Goal: Task Accomplishment & Management: Manage account settings

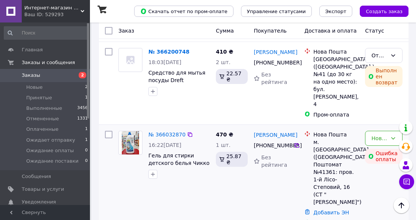
scroll to position [349, 0]
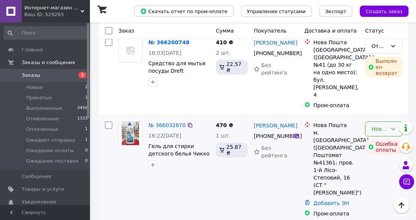
click at [372, 125] on div "Новый" at bounding box center [379, 129] width 16 height 8
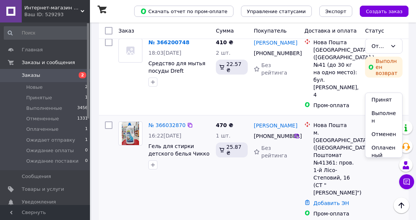
click at [380, 137] on li "Отменен" at bounding box center [383, 133] width 37 height 13
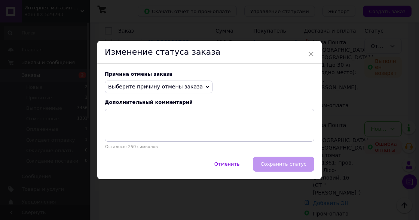
click at [155, 84] on span "Выберите причину отмены заказа" at bounding box center [155, 86] width 95 height 6
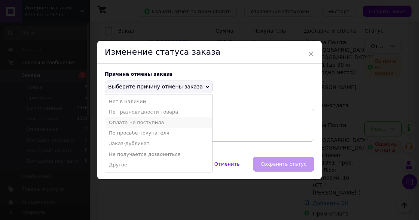
click at [145, 123] on li "Оплата не поступила" at bounding box center [158, 122] width 107 height 10
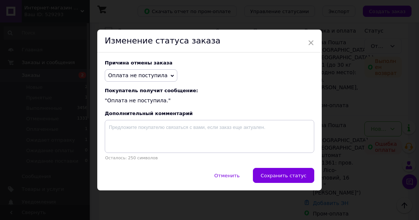
drag, startPoint x: 275, startPoint y: 179, endPoint x: 272, endPoint y: 176, distance: 4.0
click at [275, 178] on span "Сохранить статус" at bounding box center [284, 176] width 46 height 6
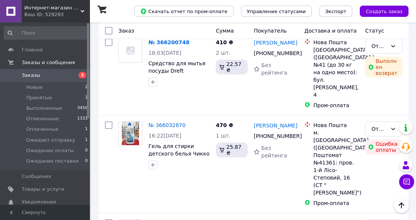
click at [276, 122] on link "Сніжана Гулієва" at bounding box center [274, 125] width 43 height 7
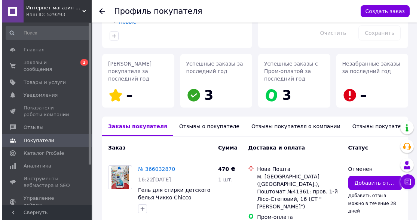
scroll to position [117, 0]
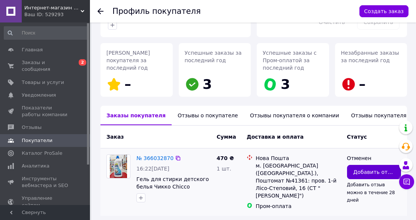
click at [377, 168] on span "Добавить отзыв" at bounding box center [373, 171] width 41 height 7
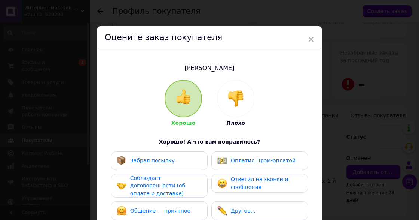
click at [234, 102] on img at bounding box center [236, 98] width 16 height 16
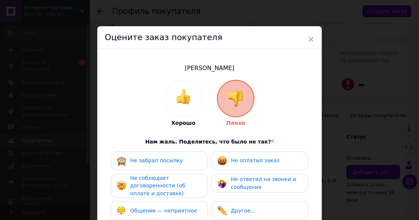
click at [253, 160] on span "Не оплатил заказ" at bounding box center [255, 160] width 49 height 6
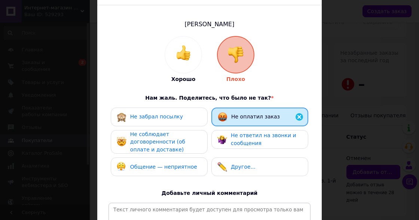
scroll to position [75, 0]
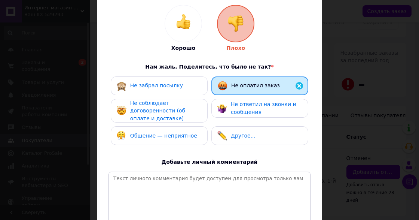
click at [241, 109] on span "Не ответил на звонки и сообщения" at bounding box center [264, 108] width 66 height 14
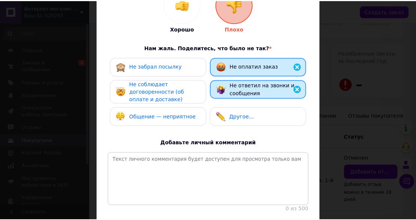
scroll to position [150, 0]
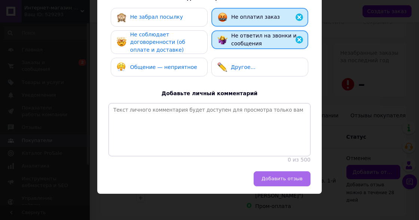
click at [291, 177] on span "Добавить отзыв" at bounding box center [282, 179] width 41 height 6
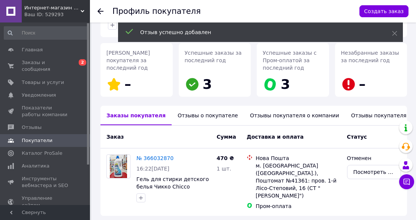
click at [195, 106] on div "Отзывы о покупателе" at bounding box center [207, 115] width 72 height 19
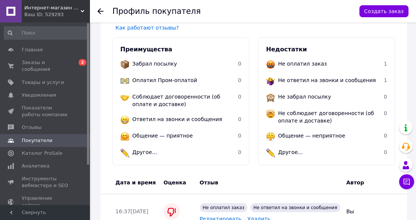
scroll to position [249, 0]
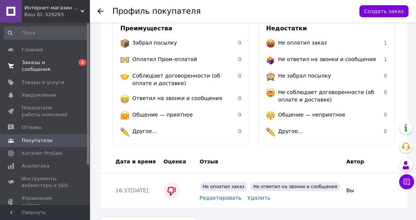
click at [60, 64] on span "Заказы и сообщения" at bounding box center [46, 65] width 48 height 13
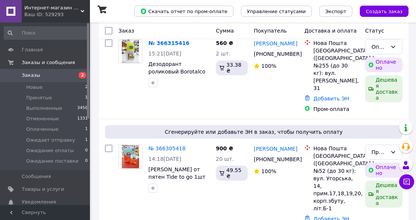
scroll to position [75, 0]
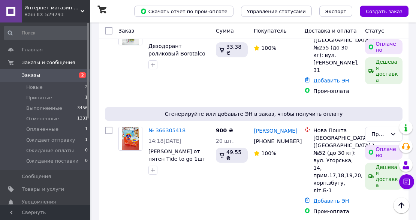
click at [164, 127] on link "№ 366305418" at bounding box center [166, 130] width 37 height 6
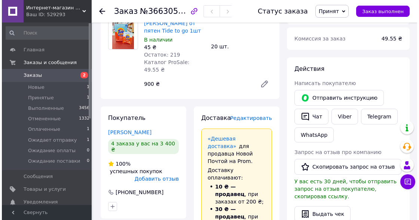
scroll to position [100, 0]
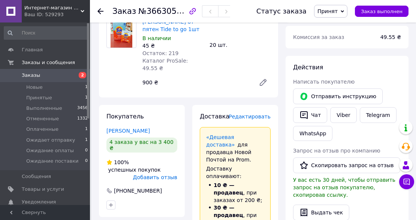
click at [264, 113] on span "Редактировать" at bounding box center [249, 116] width 42 height 6
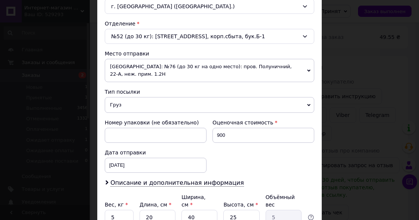
scroll to position [274, 0]
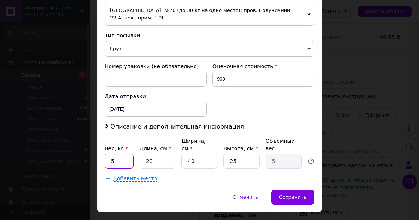
drag, startPoint x: 118, startPoint y: 142, endPoint x: 103, endPoint y: 141, distance: 15.0
type input "0.5"
drag, startPoint x: 153, startPoint y: 147, endPoint x: 143, endPoint y: 146, distance: 9.4
click at [143, 153] on input "20" at bounding box center [158, 160] width 36 height 15
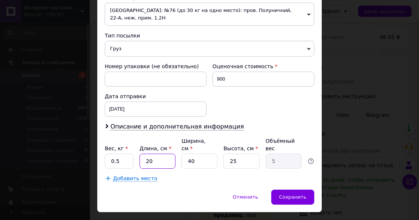
type input "1"
type input "0.25"
type input "10"
type input "2.5"
type input "10"
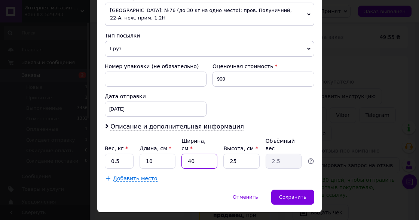
drag, startPoint x: 196, startPoint y: 142, endPoint x: 183, endPoint y: 141, distance: 13.5
click at [183, 153] on input "40" at bounding box center [200, 160] width 36 height 15
type input "1"
type input "0.1"
type input "10"
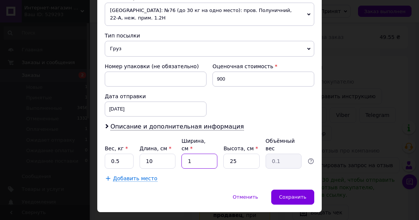
type input "0.63"
type input "10"
drag, startPoint x: 234, startPoint y: 145, endPoint x: 220, endPoint y: 144, distance: 13.2
click at [220, 144] on div "Вес, кг * 0.5 Длина, см * 10 Ширина, см * 10 Высота, см * 25 Объёмный вес 0.63" at bounding box center [210, 152] width 210 height 31
type input "1"
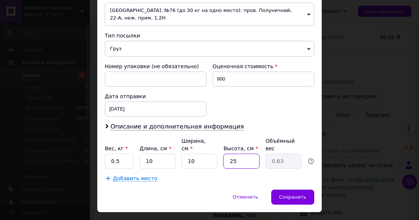
type input "0.1"
type input "10"
type input "0.25"
type input "10"
click at [114, 153] on input "0.5" at bounding box center [119, 160] width 29 height 15
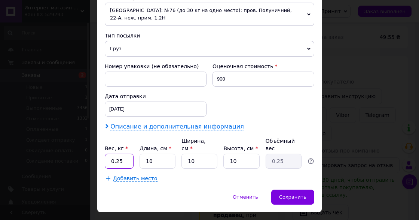
type input "0.25"
click at [150, 123] on span "Описание и дополнительная информация" at bounding box center [177, 126] width 134 height 7
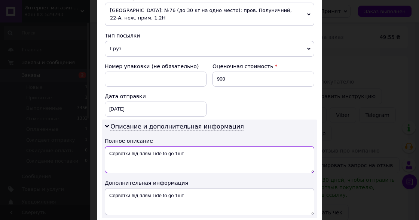
drag, startPoint x: 174, startPoint y: 143, endPoint x: 195, endPoint y: 143, distance: 21.0
click at [195, 146] on textarea "Серветки від плям Tide to go 1шт" at bounding box center [210, 159] width 210 height 27
click at [158, 146] on textarea "Серветки від плям Tide to go /2 упаковки" at bounding box center [210, 159] width 210 height 27
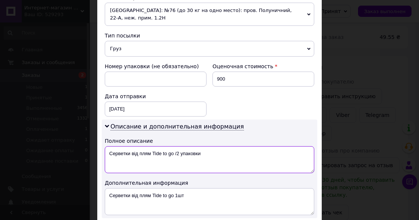
type textarea "Серветки від плям Tide to go /2 упаковки"
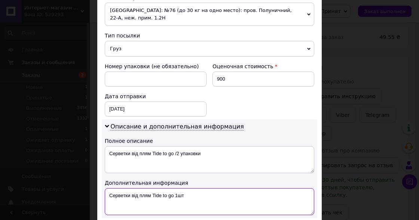
click at [167, 188] on textarea "Серветки від плям Tide to go 1шт" at bounding box center [210, 201] width 210 height 27
paste textarea "/2 упаковки"
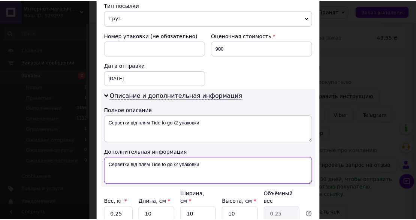
scroll to position [324, 0]
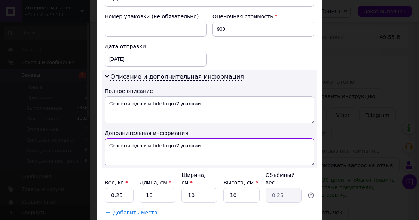
type textarea "Серветки від плям Tide to go /2 упаковки"
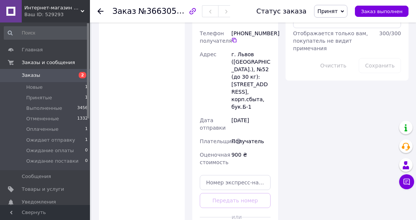
scroll to position [524, 0]
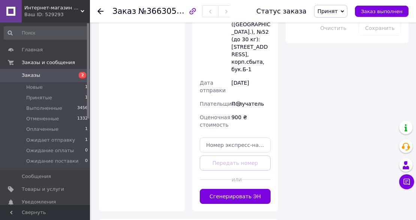
click at [246, 189] on button "Сгенерировать ЭН" at bounding box center [235, 196] width 71 height 15
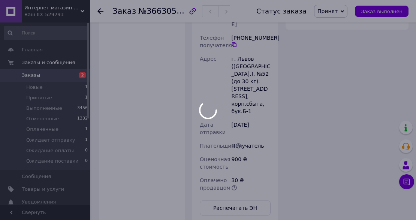
scroll to position [4, 0]
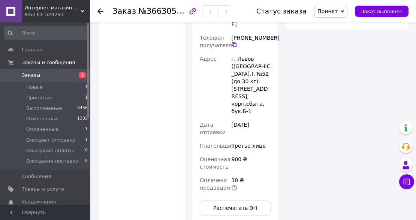
click at [335, 12] on span "Принят" at bounding box center [327, 11] width 20 height 6
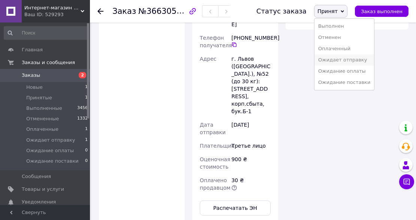
click at [345, 60] on li "Ожидает отправку" at bounding box center [344, 59] width 60 height 11
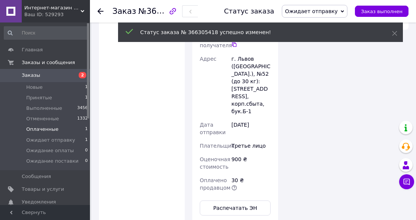
click at [54, 130] on span "Оплаченные" at bounding box center [42, 129] width 32 height 7
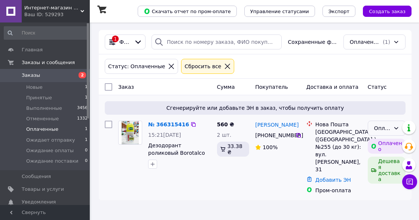
click at [379, 127] on div "Оплаченный" at bounding box center [382, 128] width 16 height 8
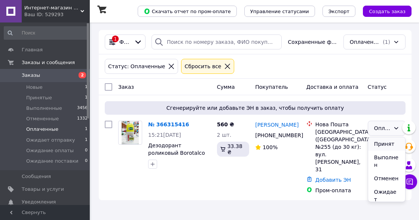
click at [380, 143] on li "Принят" at bounding box center [386, 143] width 37 height 13
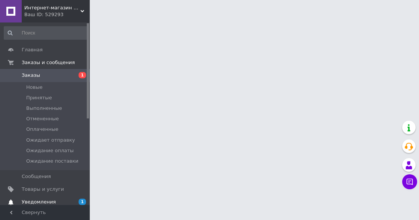
click at [62, 200] on span "Уведомления" at bounding box center [46, 201] width 48 height 7
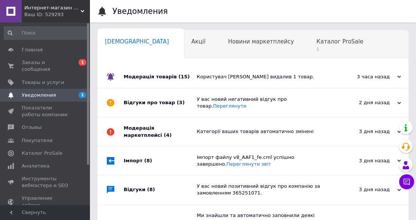
scroll to position [0, 4]
click at [188, 80] on div "Модерація товарів (15)" at bounding box center [160, 77] width 73 height 22
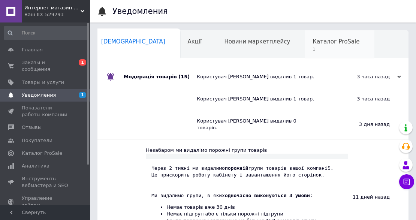
click at [305, 46] on div "Каталог ProSale 1" at bounding box center [339, 44] width 69 height 28
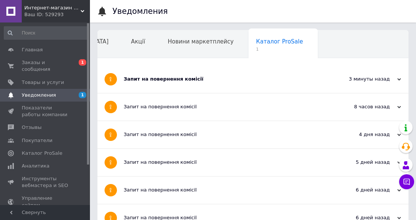
click at [203, 87] on div "Запит на повернення комісії" at bounding box center [225, 79] width 202 height 27
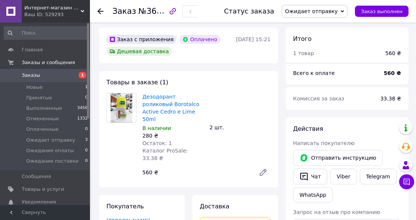
scroll to position [15, 0]
